Goal: Task Accomplishment & Management: Use online tool/utility

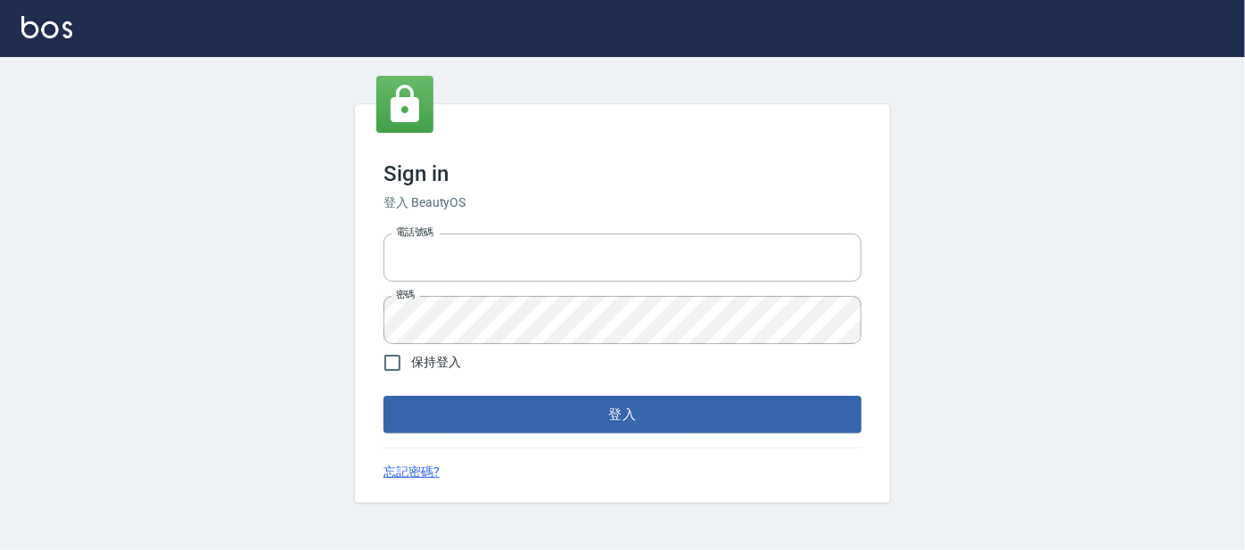
type input "0227605235"
click at [458, 421] on button "登入" at bounding box center [623, 414] width 478 height 37
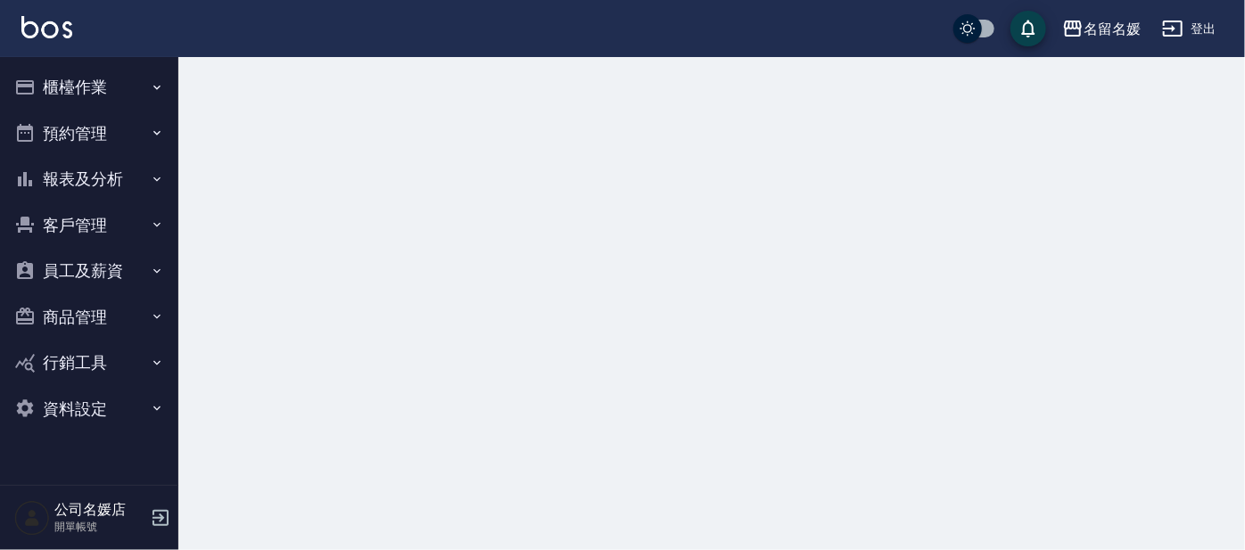
click at [76, 86] on button "櫃檯作業" at bounding box center [89, 87] width 164 height 46
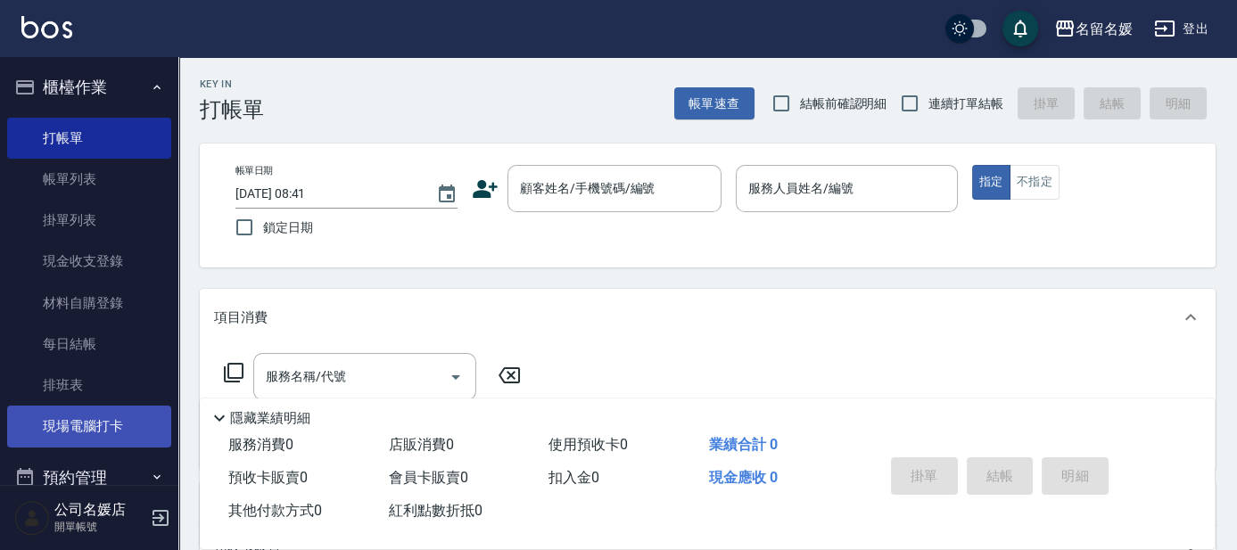
click at [79, 434] on link "現場電腦打卡" at bounding box center [89, 426] width 164 height 41
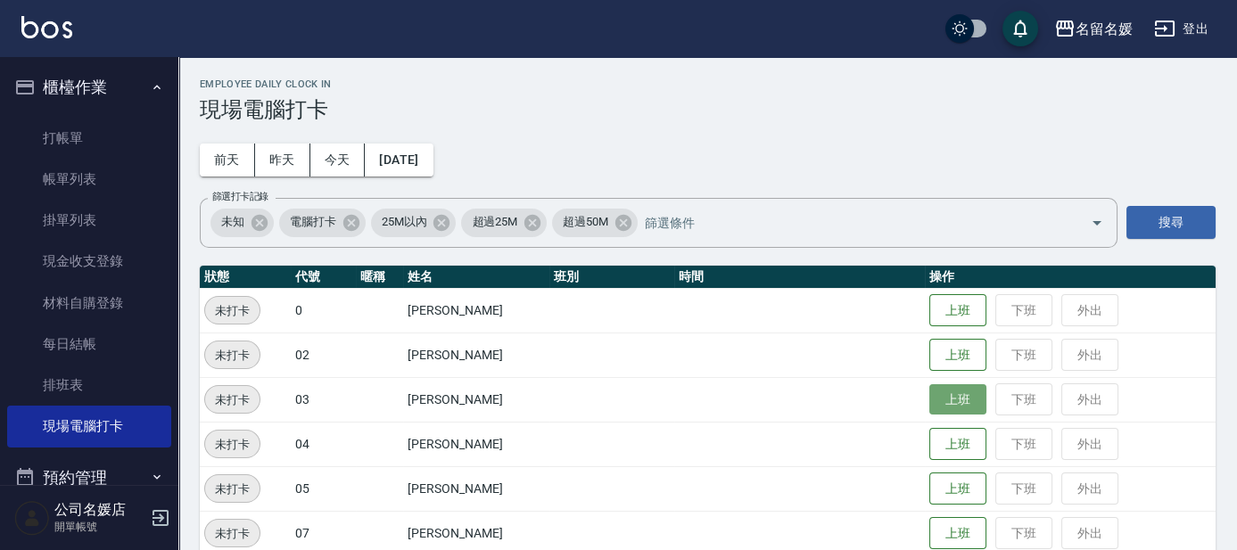
click at [932, 401] on button "上班" at bounding box center [958, 400] width 57 height 31
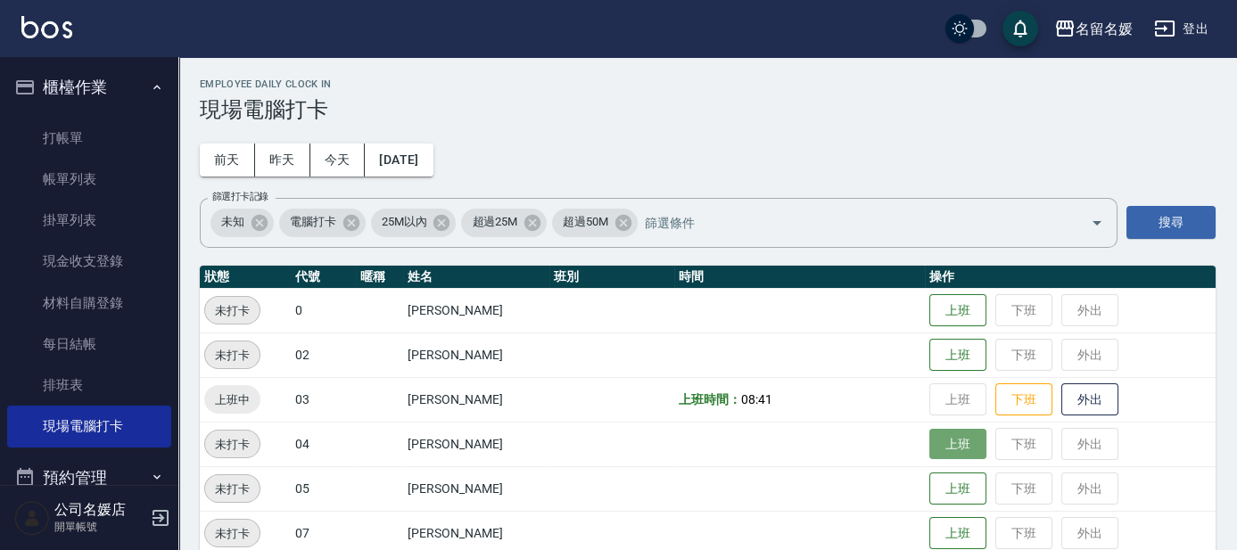
click at [958, 445] on button "上班" at bounding box center [958, 444] width 57 height 31
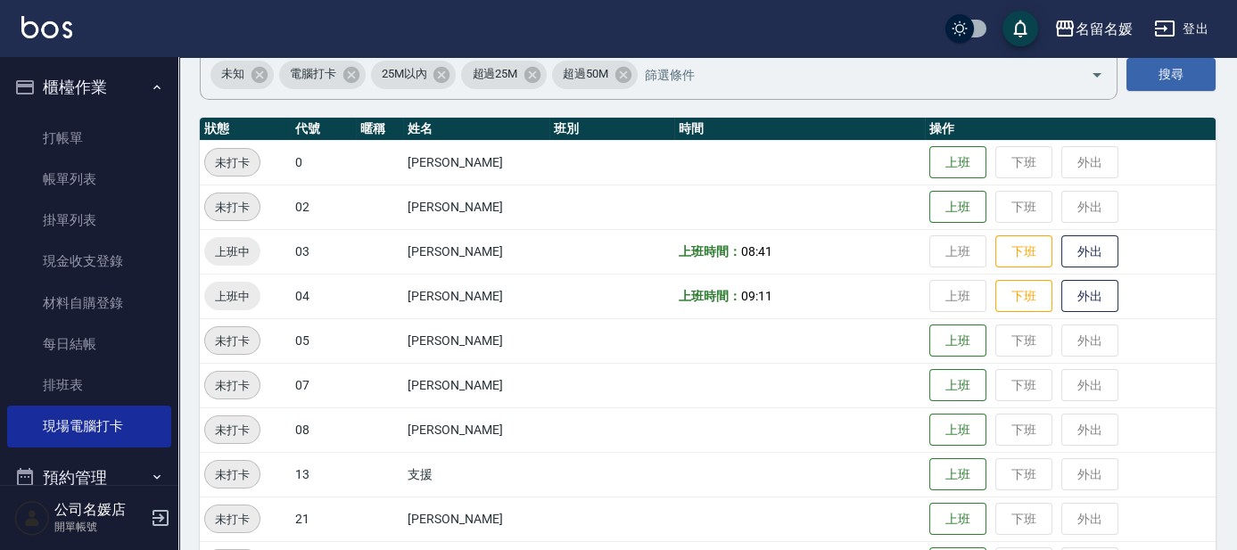
scroll to position [243, 0]
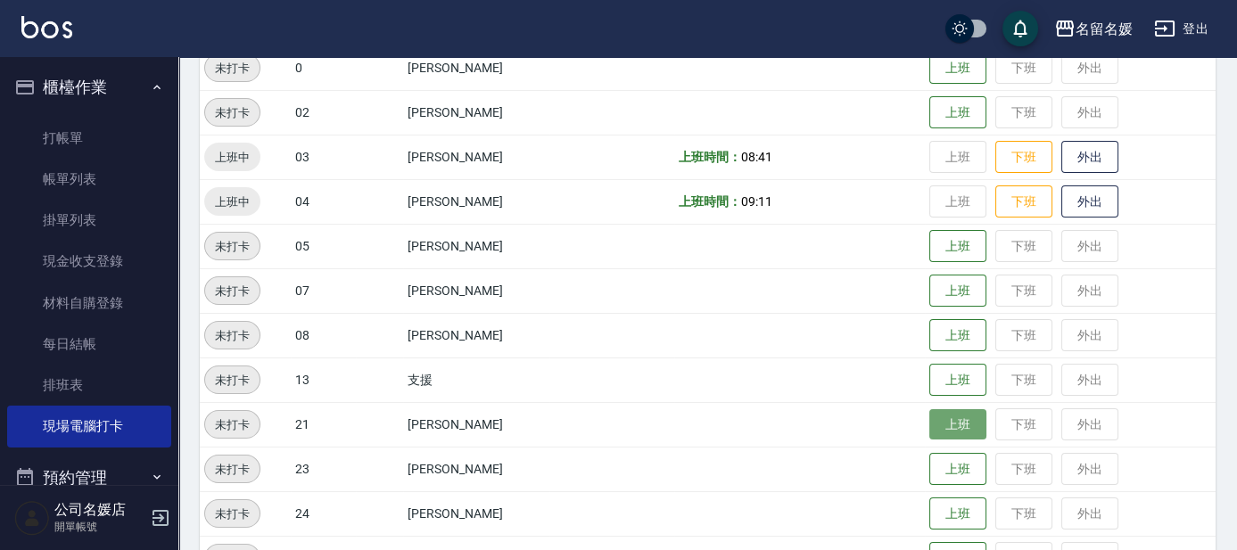
click at [967, 435] on button "上班" at bounding box center [958, 424] width 57 height 31
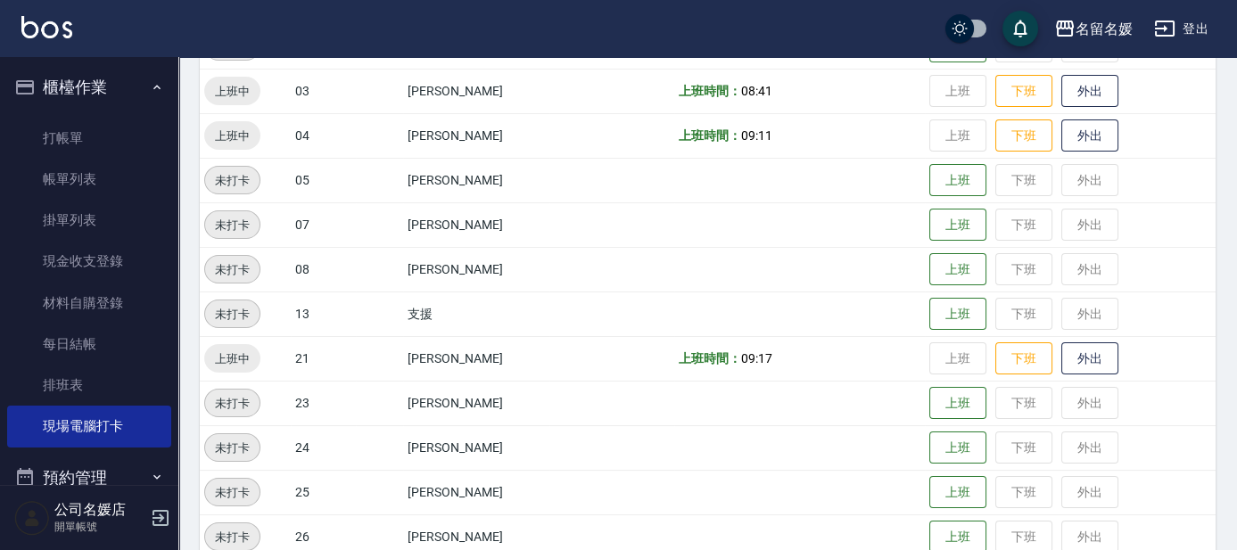
scroll to position [405, 0]
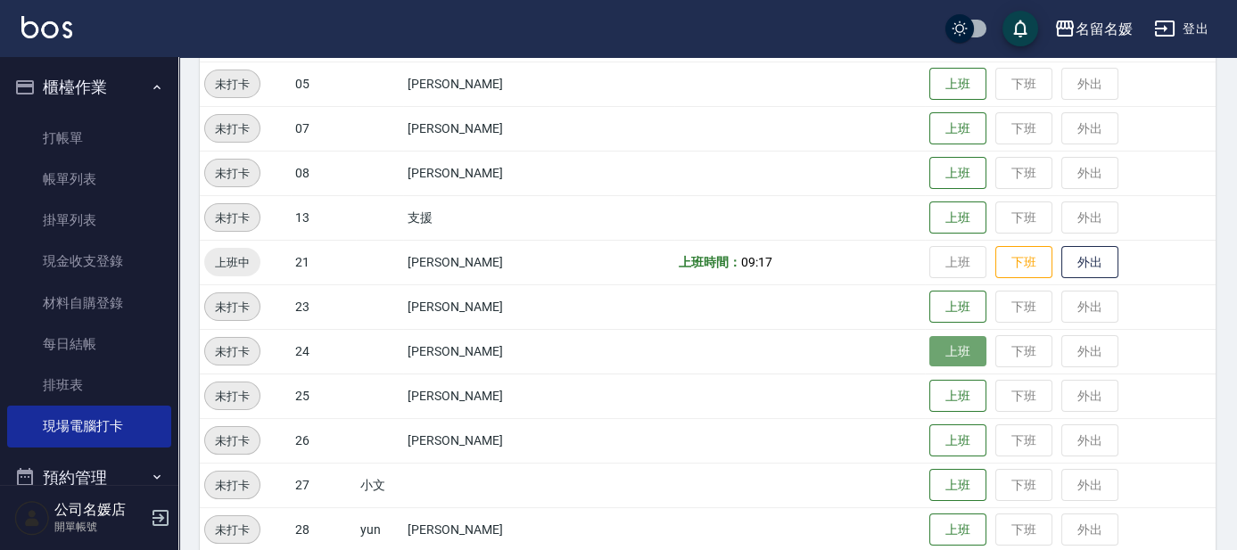
click at [942, 347] on button "上班" at bounding box center [958, 351] width 57 height 31
click at [655, 441] on td at bounding box center [612, 440] width 125 height 45
click at [679, 431] on td at bounding box center [799, 440] width 251 height 45
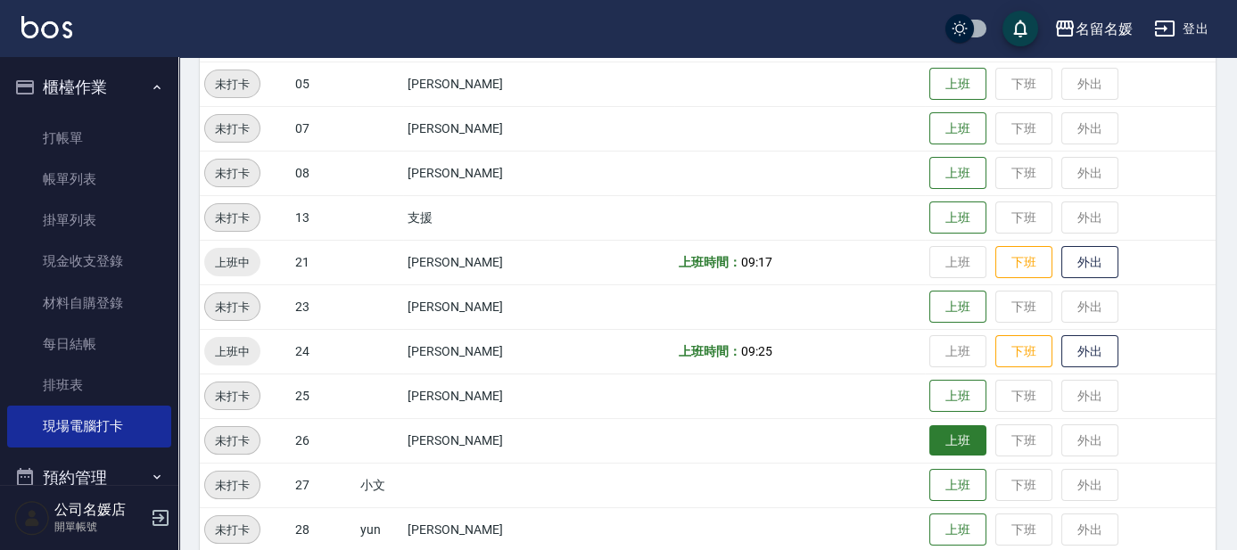
click at [961, 443] on button "上班" at bounding box center [958, 441] width 57 height 31
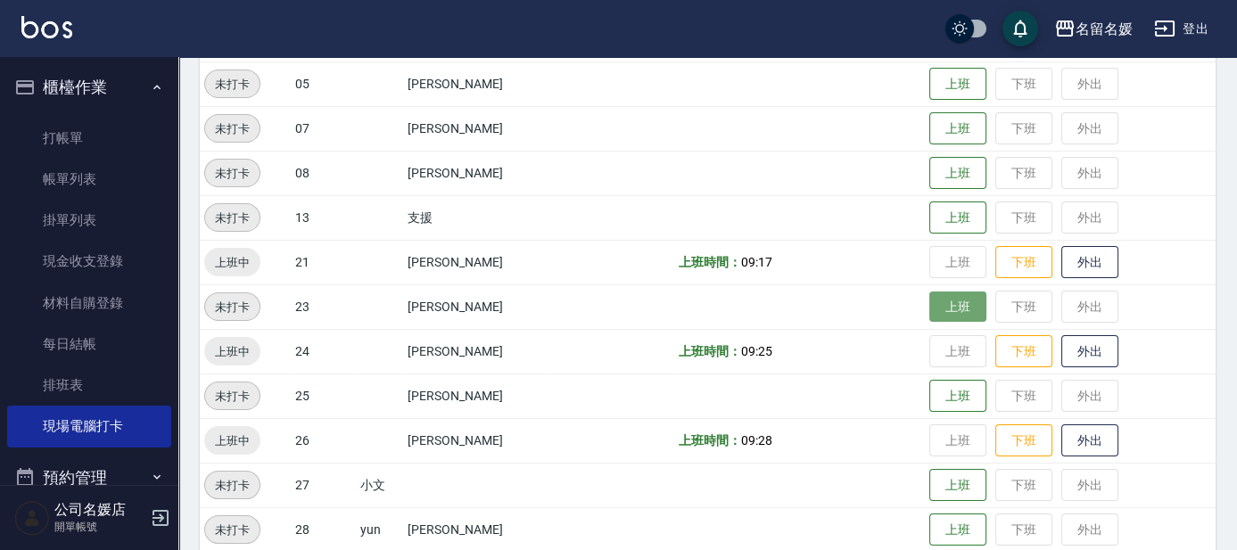
click at [965, 307] on button "上班" at bounding box center [958, 307] width 57 height 31
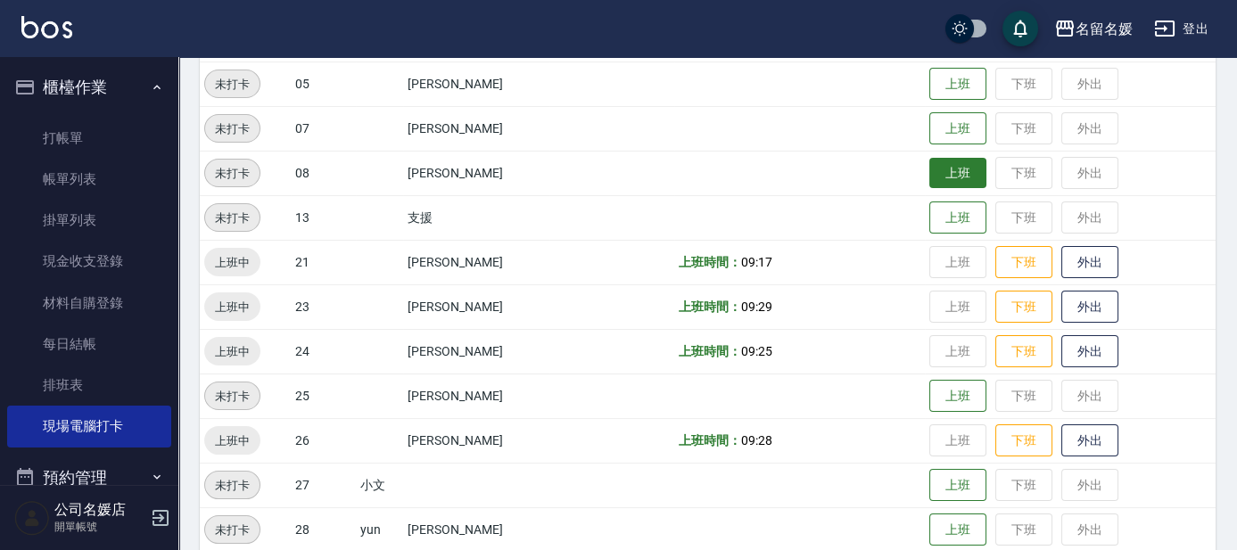
click at [964, 178] on button "上班" at bounding box center [958, 173] width 57 height 31
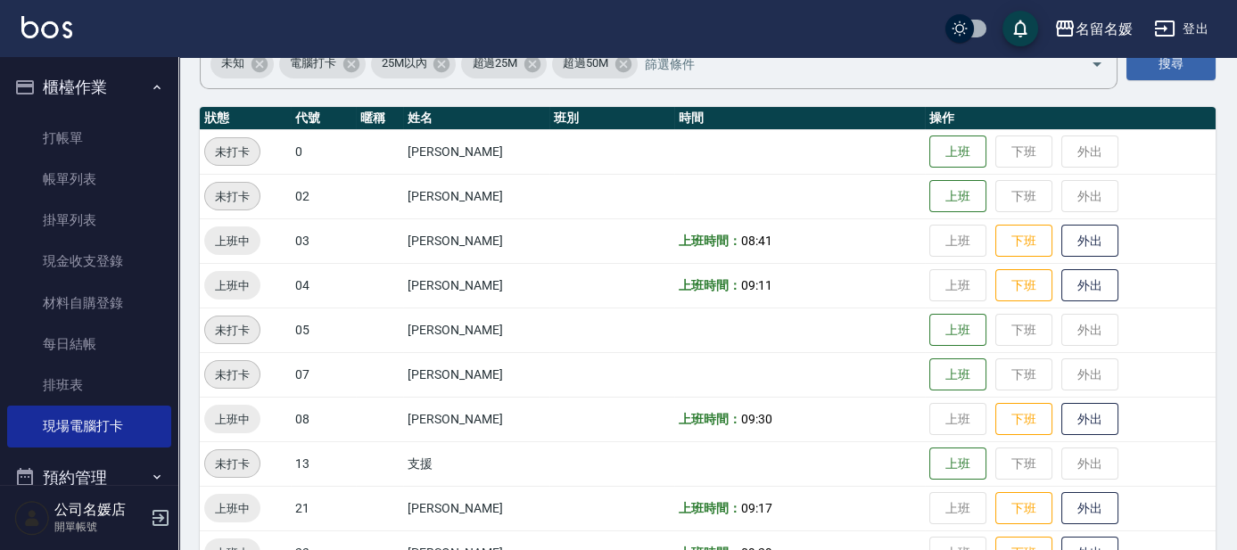
scroll to position [80, 0]
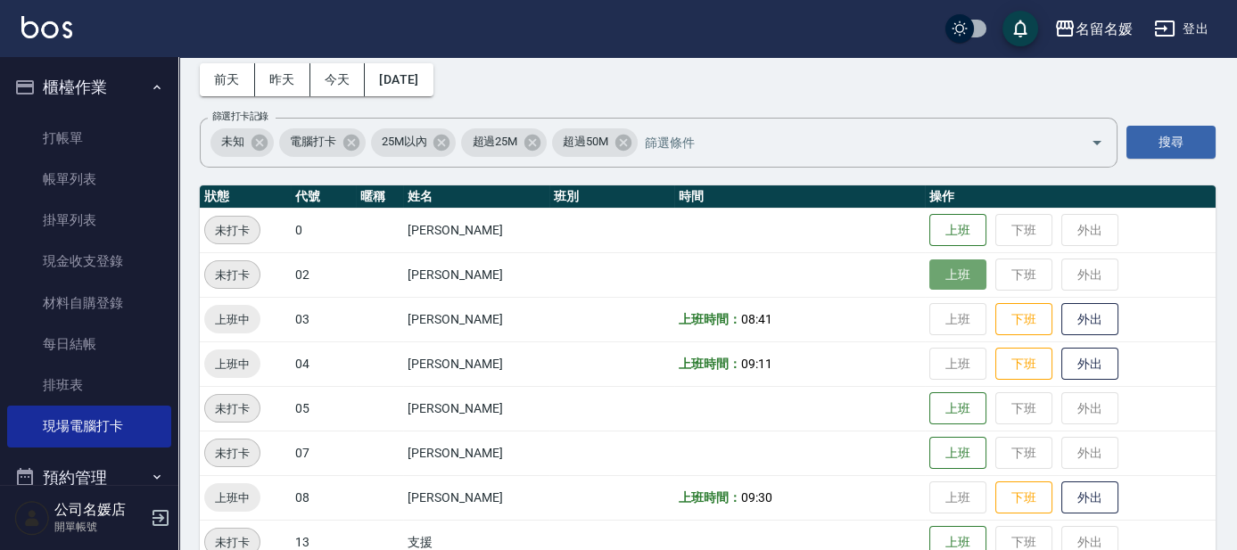
click at [944, 260] on button "上班" at bounding box center [958, 275] width 57 height 31
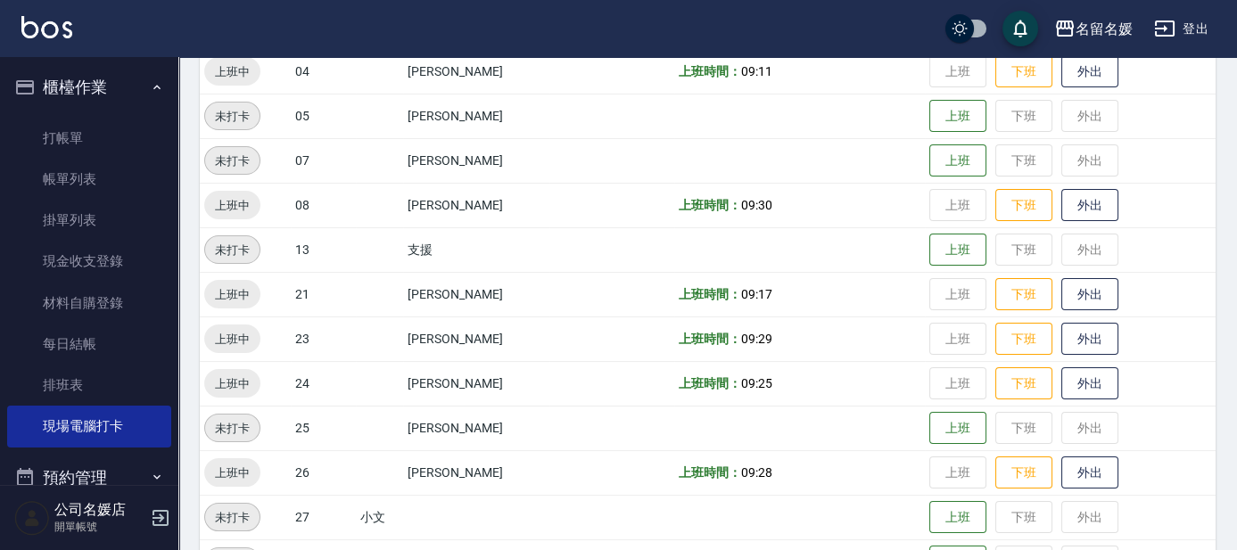
scroll to position [405, 0]
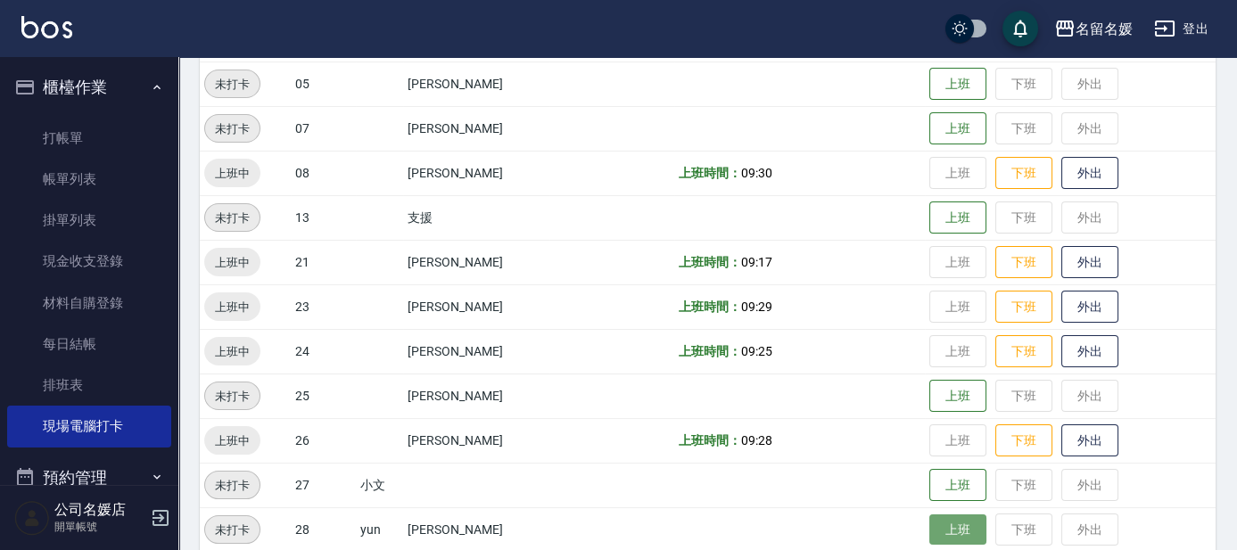
click at [945, 527] on button "上班" at bounding box center [958, 530] width 57 height 31
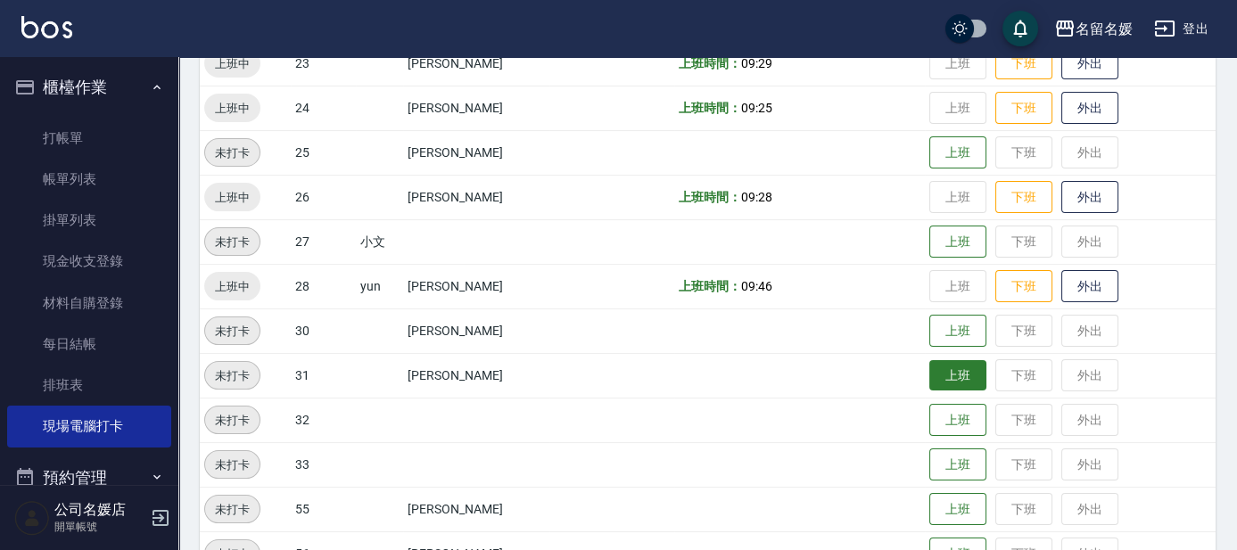
click at [947, 384] on button "上班" at bounding box center [958, 375] width 57 height 31
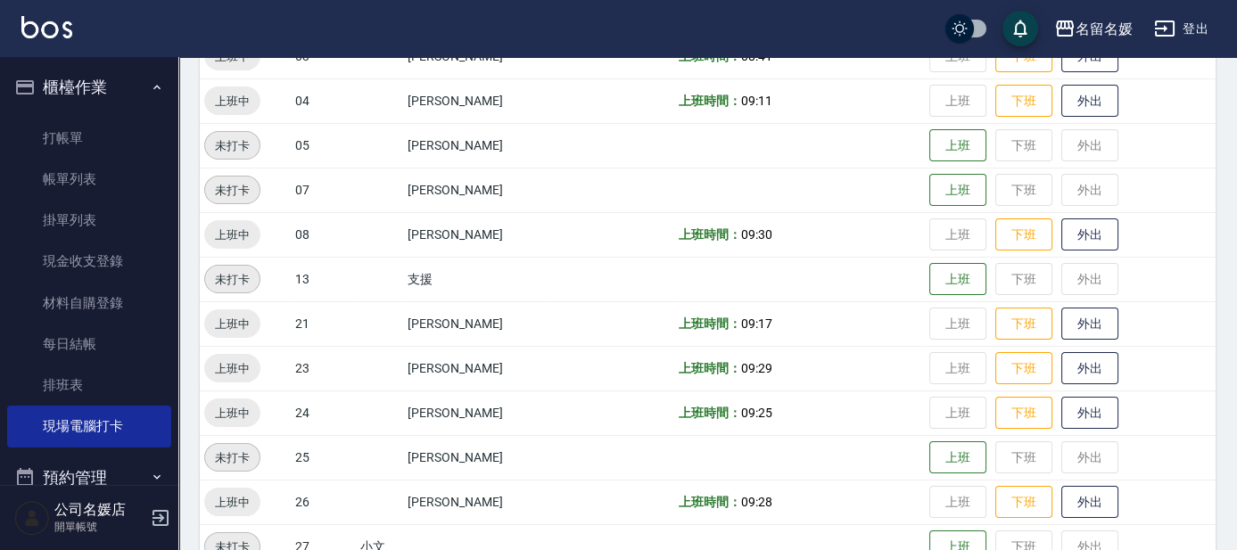
scroll to position [161, 0]
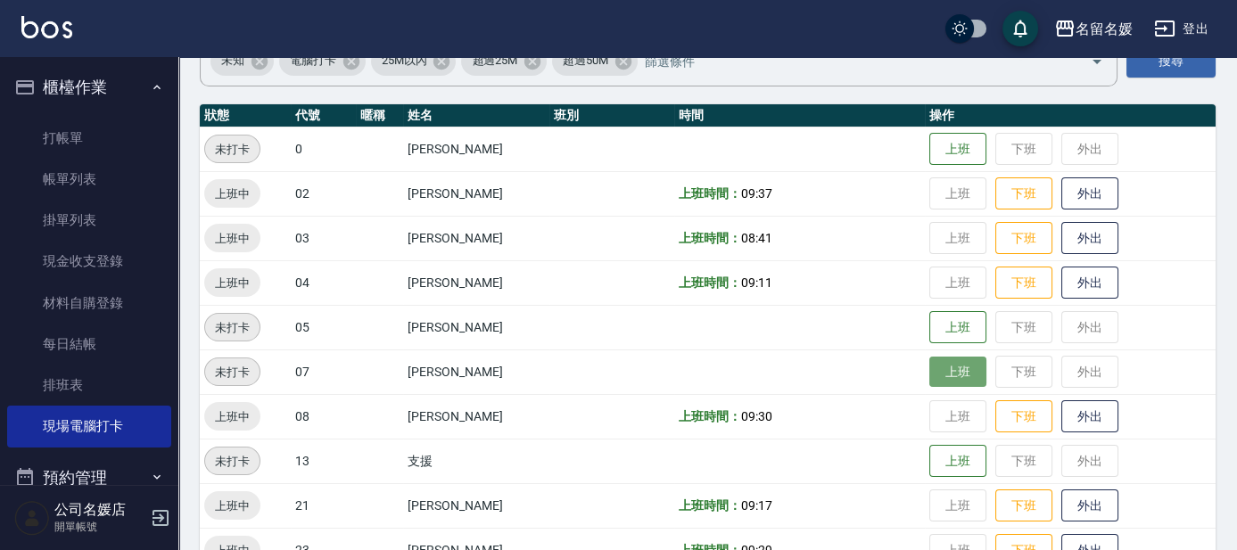
click at [960, 368] on button "上班" at bounding box center [958, 372] width 57 height 31
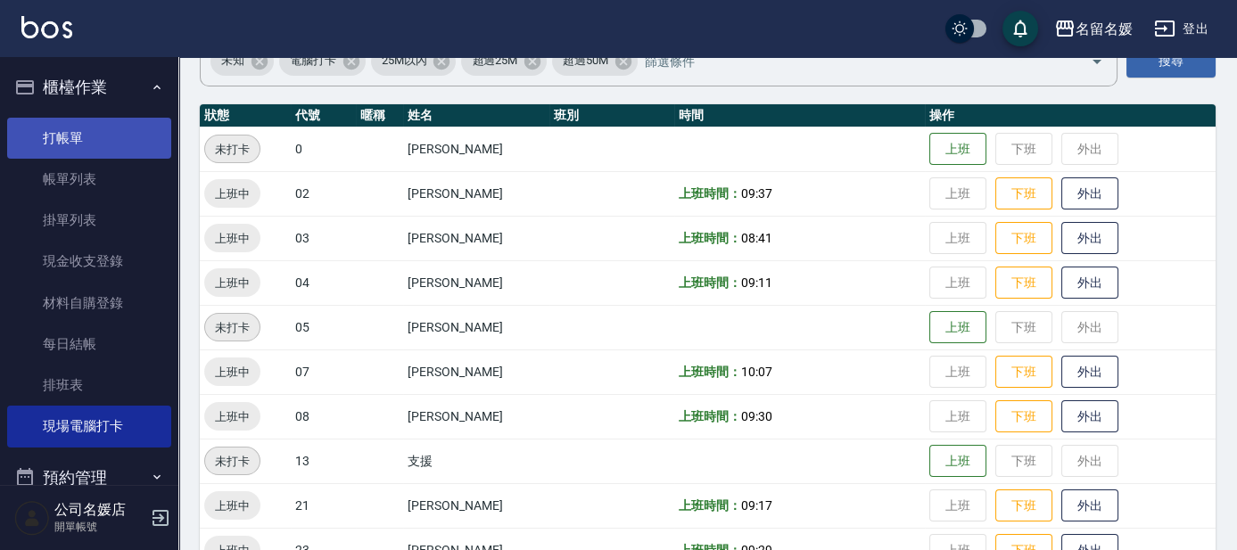
click at [64, 131] on link "打帳單" at bounding box center [89, 138] width 164 height 41
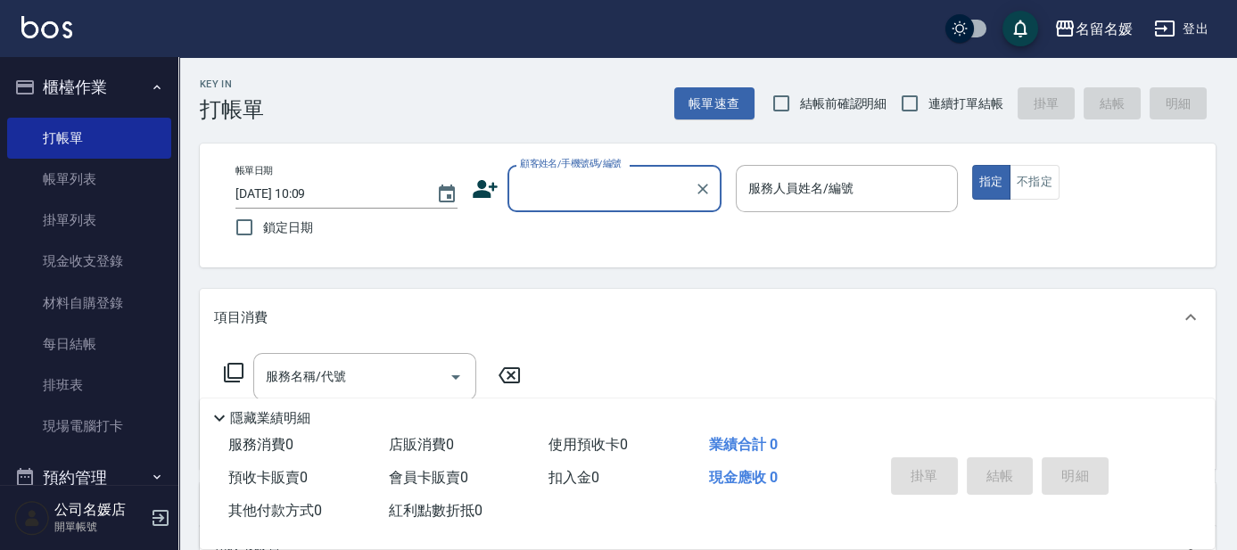
click at [583, 183] on input "顧客姓名/手機號碼/編號" at bounding box center [601, 188] width 171 height 31
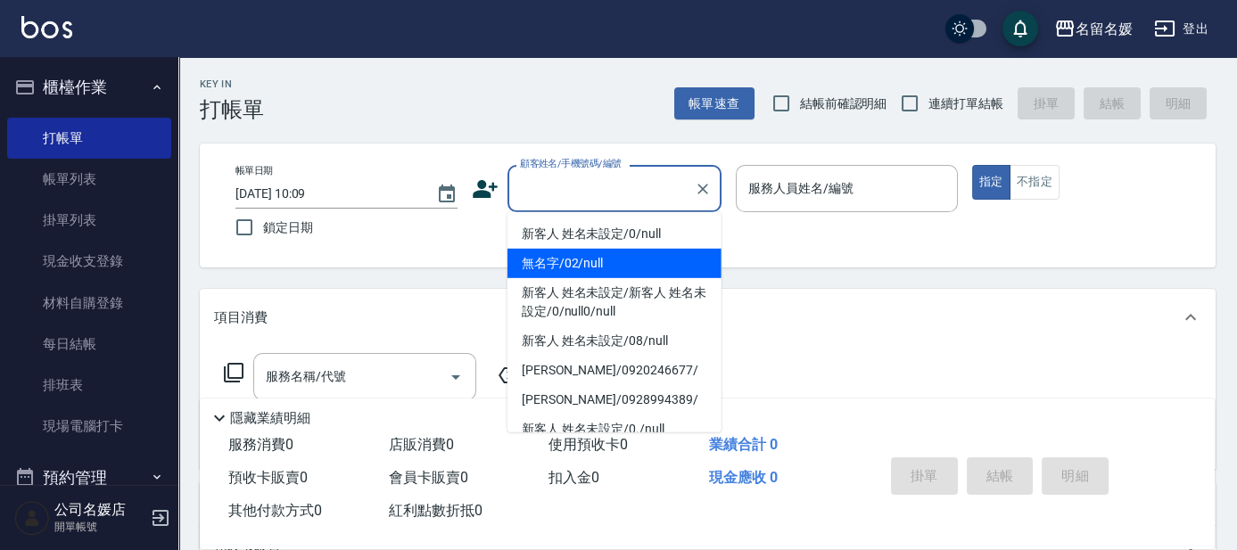
drag, startPoint x: 608, startPoint y: 262, endPoint x: 780, endPoint y: 220, distance: 176.3
click at [625, 259] on li "無名字/02/null" at bounding box center [615, 263] width 214 height 29
type input "無名字/02/null"
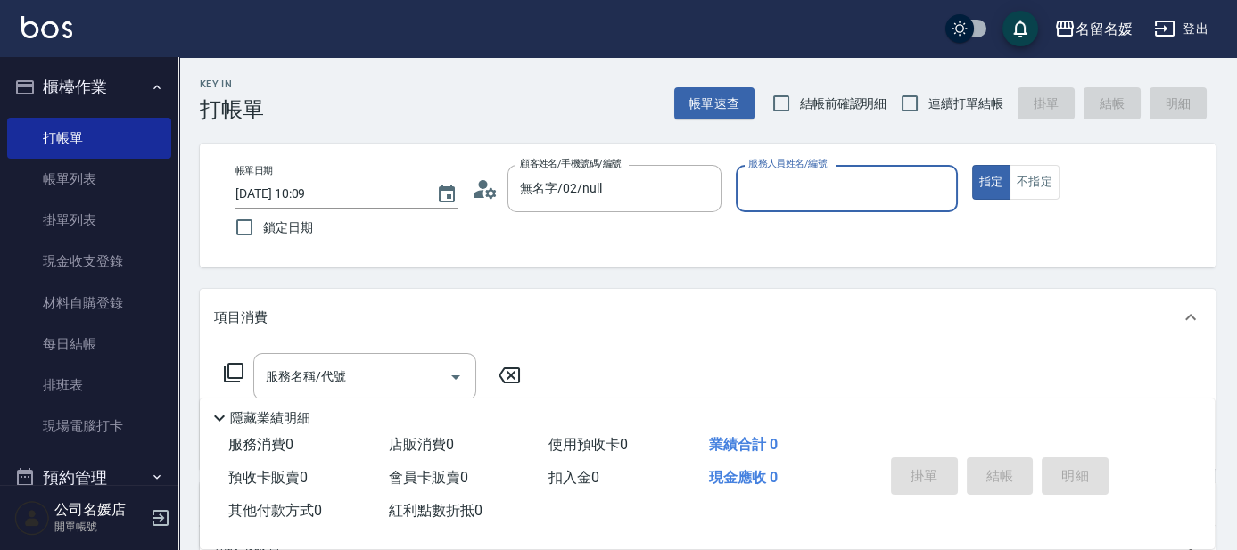
click at [818, 191] on input "服務人員姓名/編號" at bounding box center [847, 188] width 206 height 31
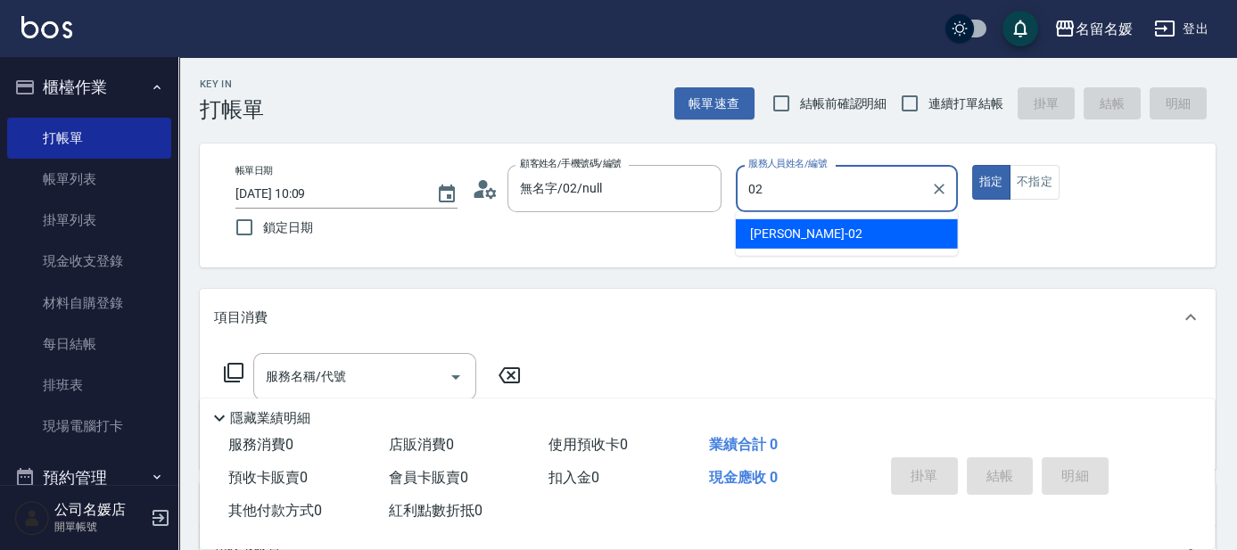
type input "02"
type button "true"
type input "劉冠伶-02"
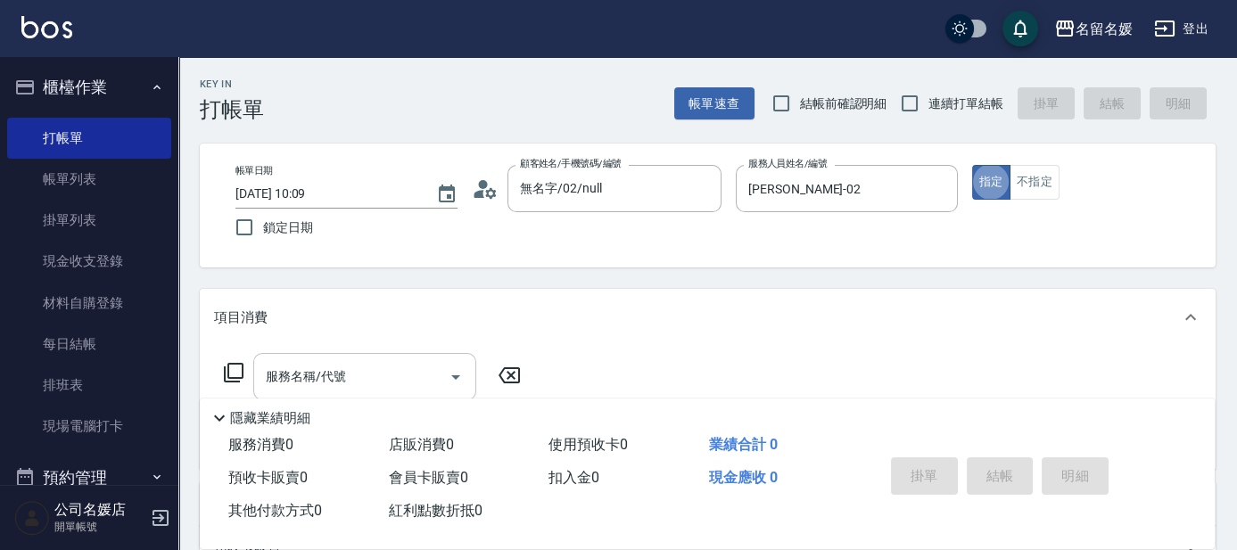
click at [385, 383] on input "服務名稱/代號" at bounding box center [351, 376] width 180 height 31
type input "212"
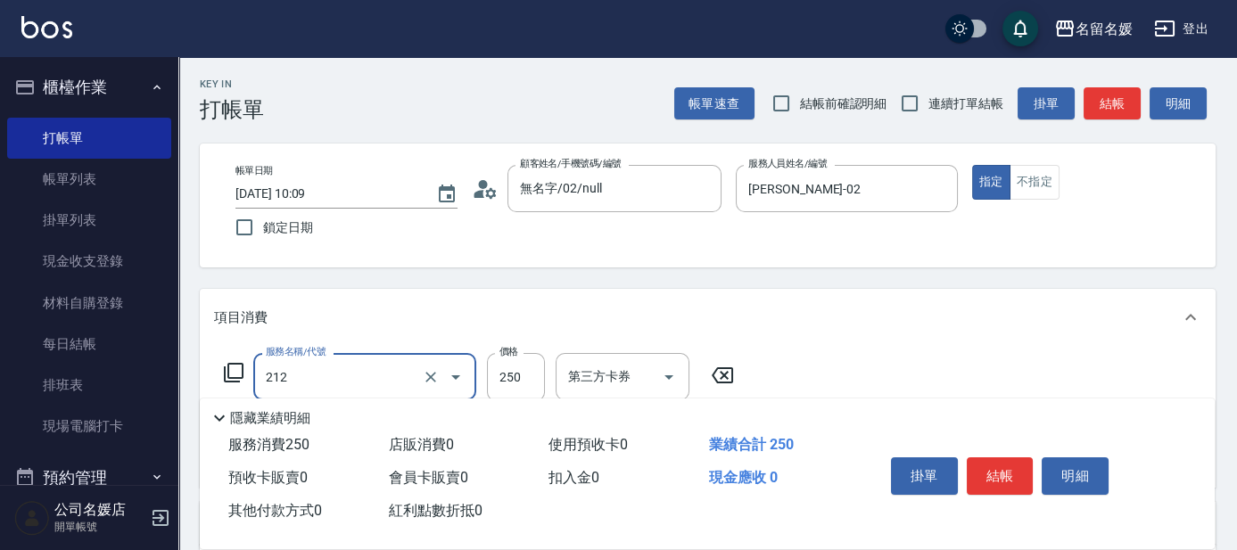
type input "舊有卡券"
click at [611, 378] on input "洗-1" at bounding box center [609, 376] width 91 height 31
type input "洗髮券-(卡)250(212)"
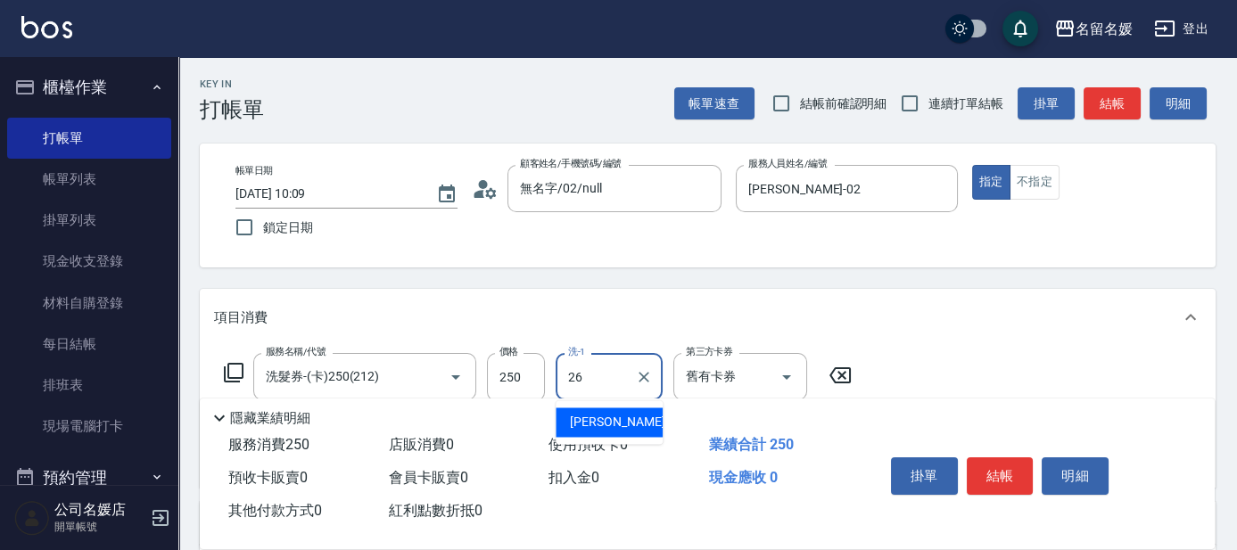
type input "蔡愛陵-26"
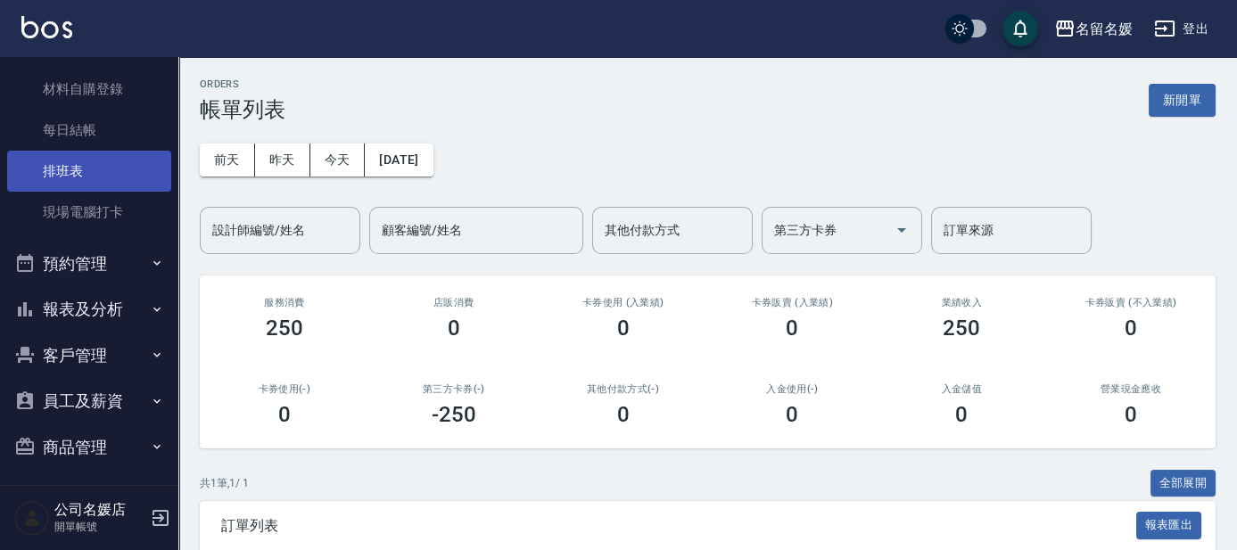
scroll to position [220, 0]
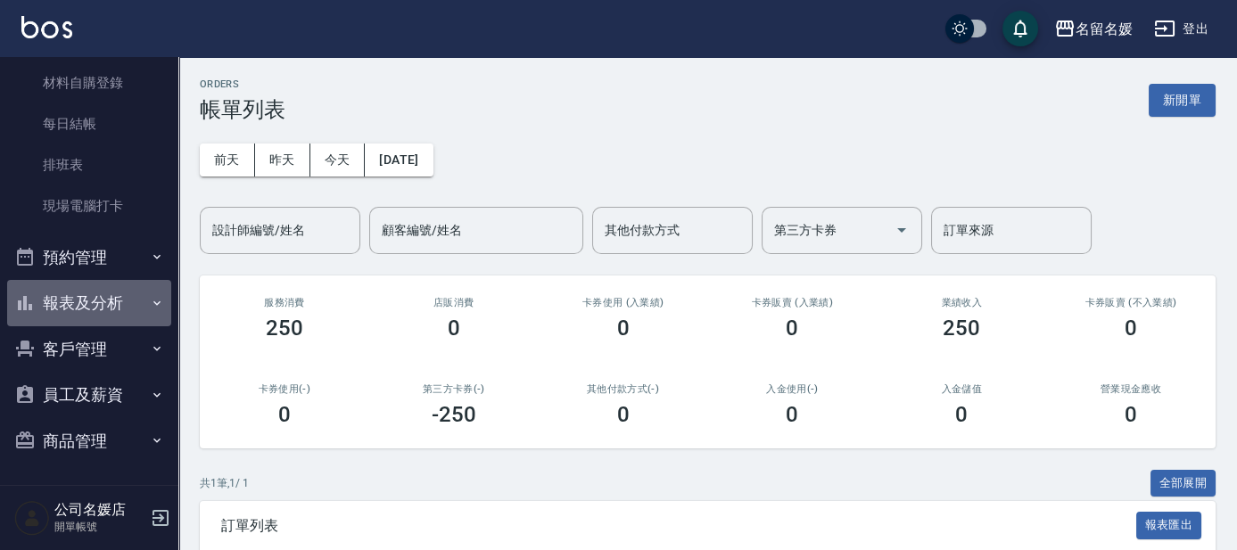
click at [126, 304] on button "報表及分析" at bounding box center [89, 303] width 164 height 46
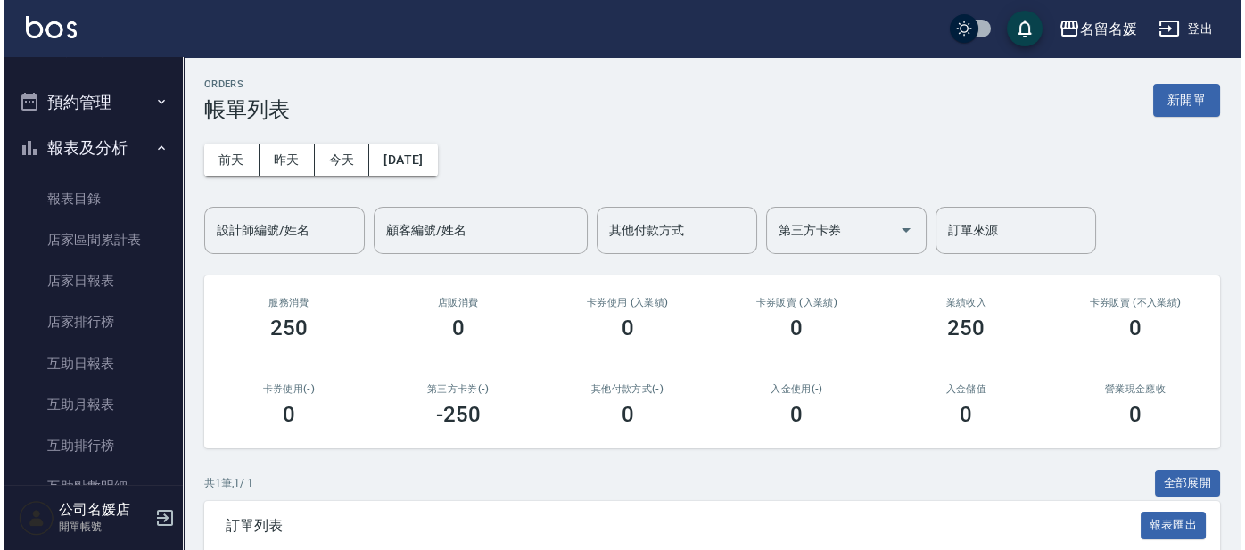
scroll to position [383, 0]
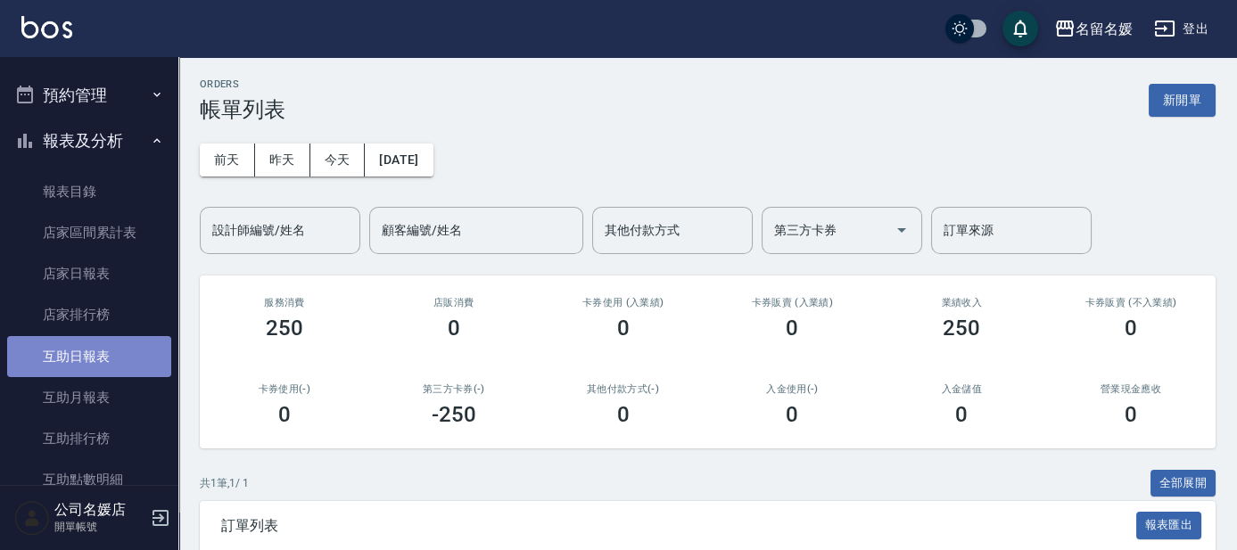
click at [116, 356] on link "互助日報表" at bounding box center [89, 356] width 164 height 41
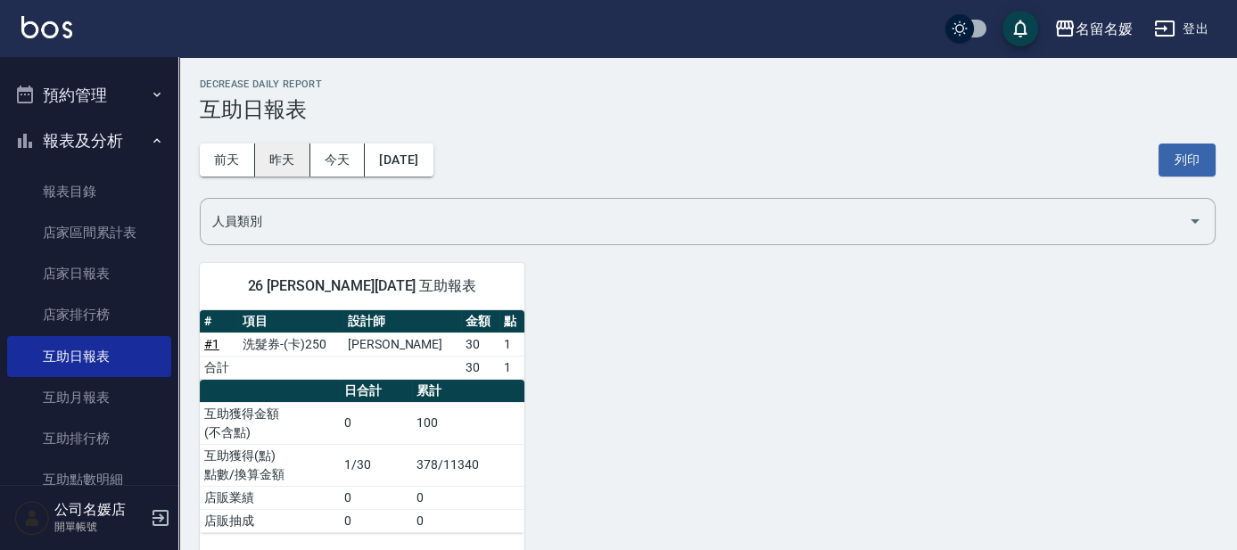
click at [294, 165] on button "昨天" at bounding box center [282, 160] width 55 height 33
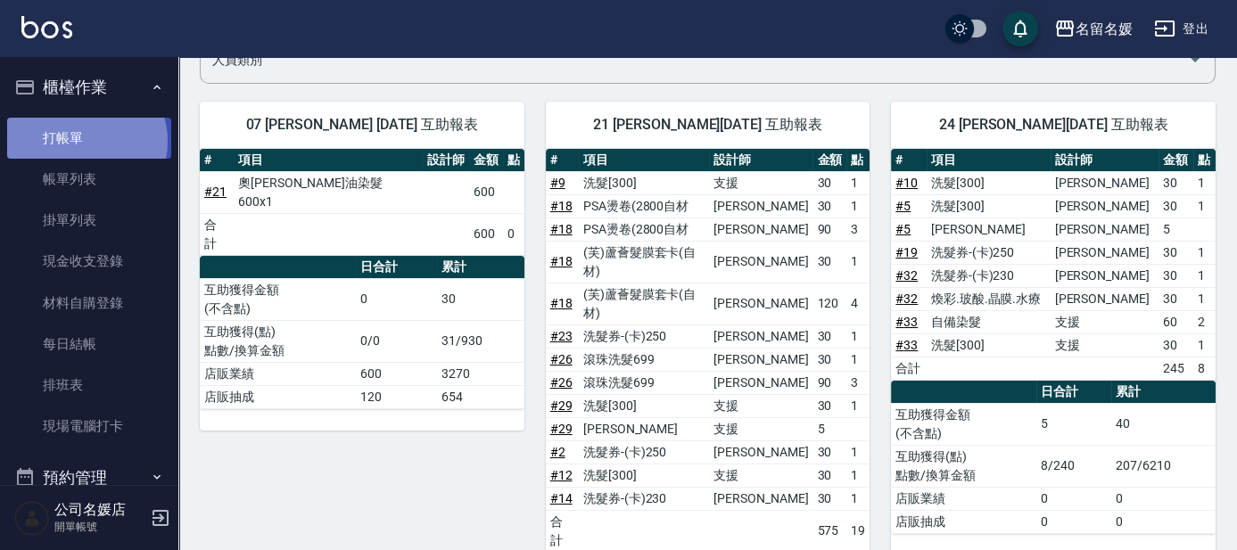
click at [82, 141] on link "打帳單" at bounding box center [89, 138] width 164 height 41
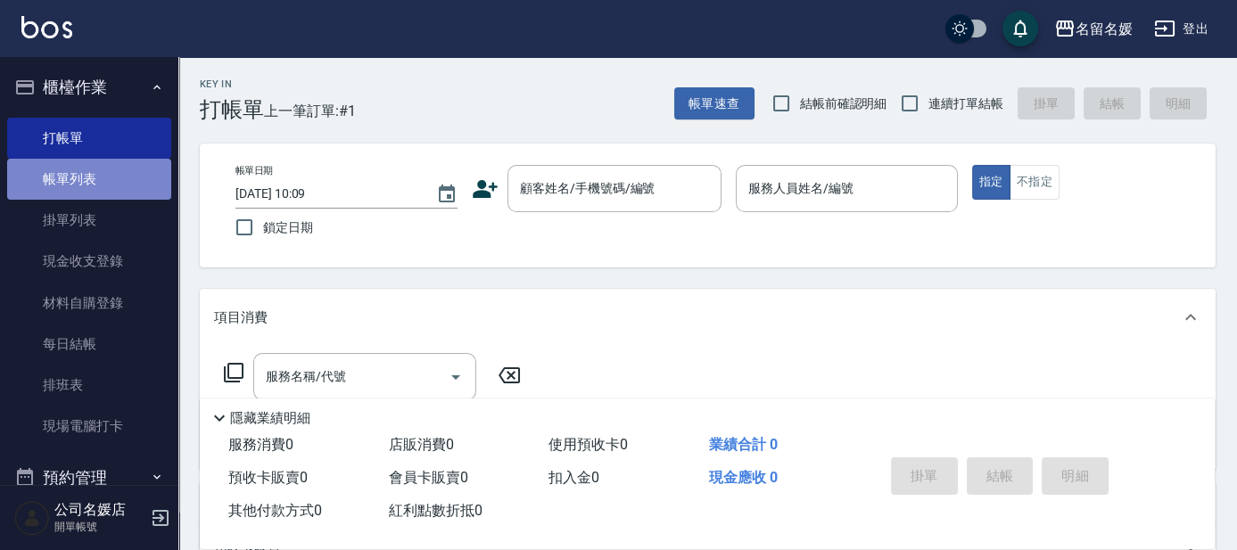
click at [120, 178] on link "帳單列表" at bounding box center [89, 179] width 164 height 41
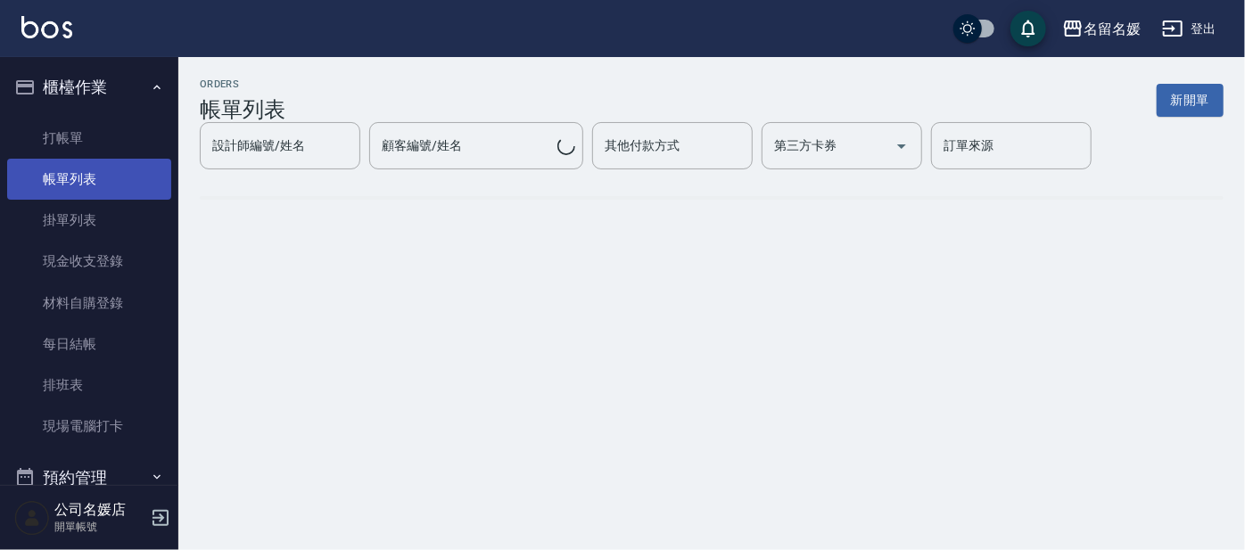
click at [120, 178] on link "帳單列表" at bounding box center [89, 179] width 164 height 41
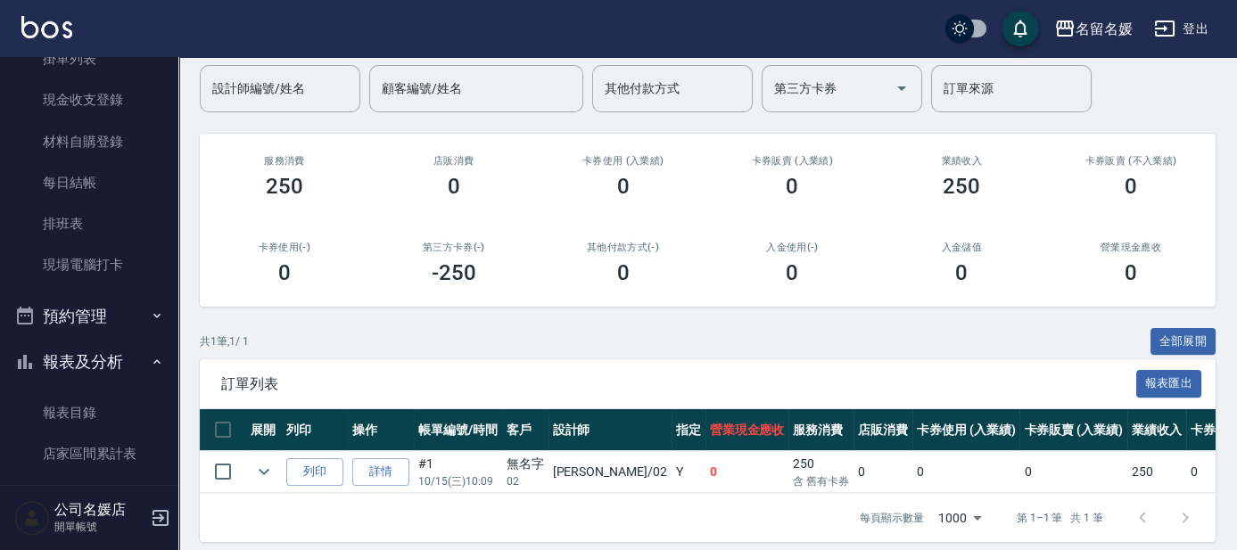
scroll to position [161, 0]
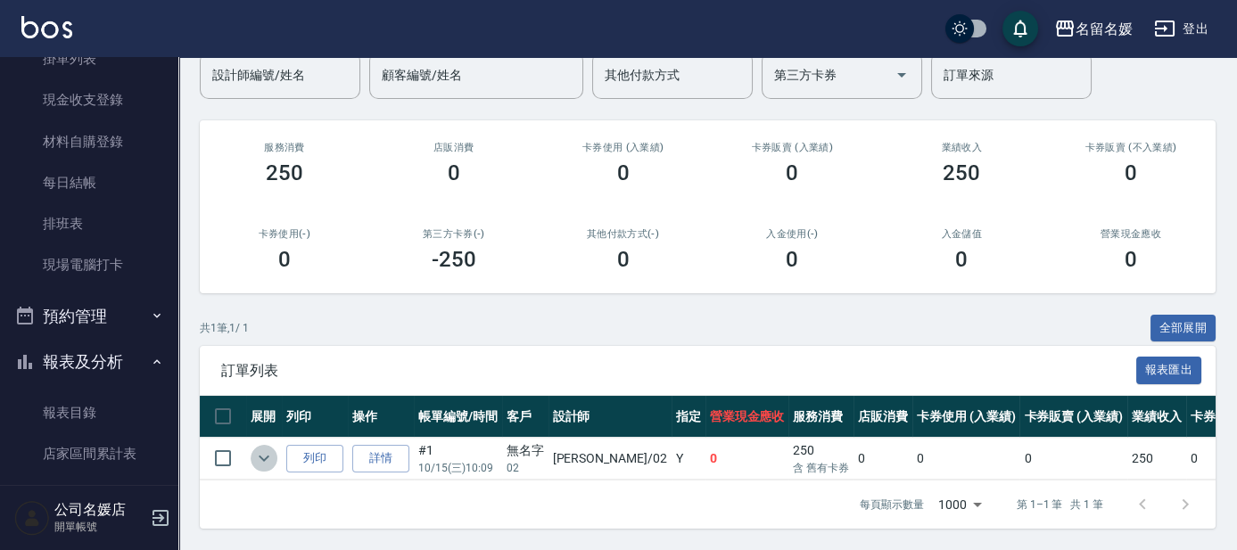
click at [266, 448] on icon "expand row" at bounding box center [263, 458] width 21 height 21
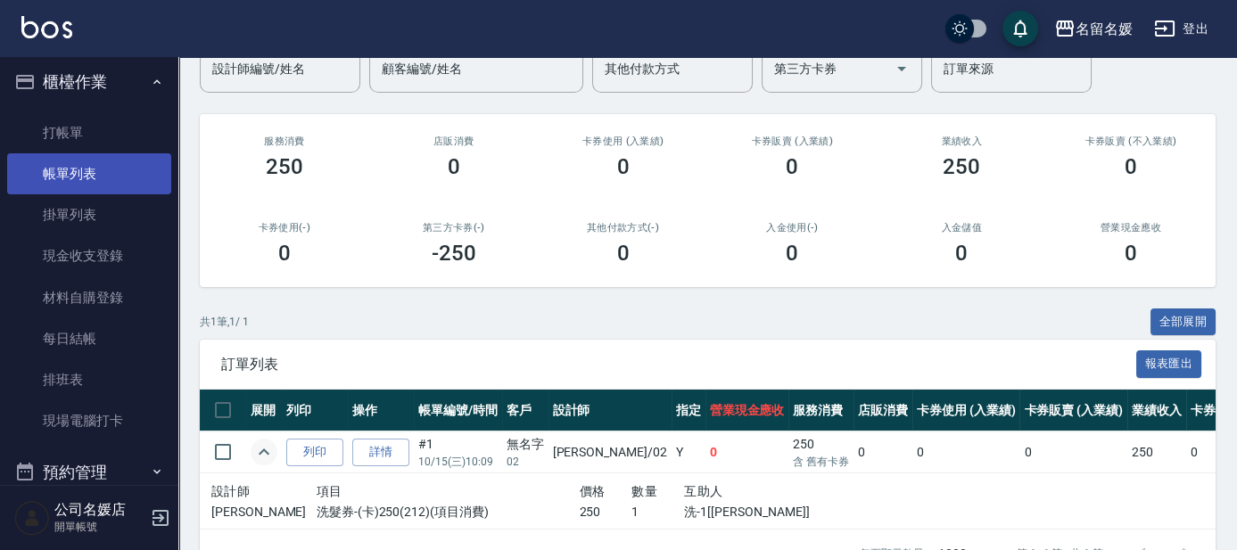
scroll to position [0, 0]
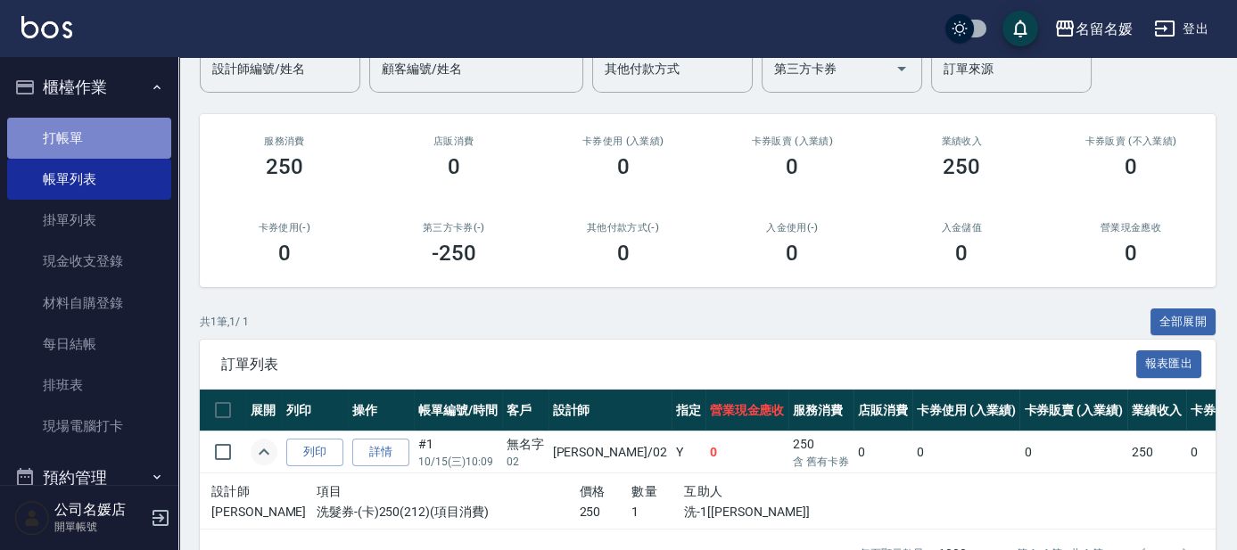
click at [91, 131] on link "打帳單" at bounding box center [89, 138] width 164 height 41
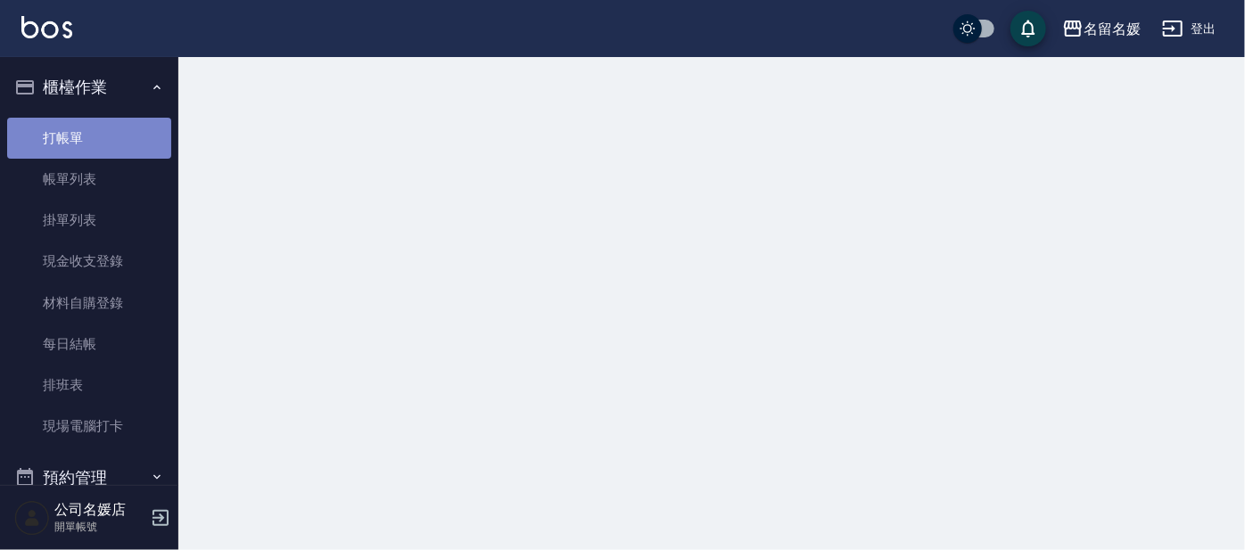
click at [91, 131] on link "打帳單" at bounding box center [89, 138] width 164 height 41
